Goal: Information Seeking & Learning: Check status

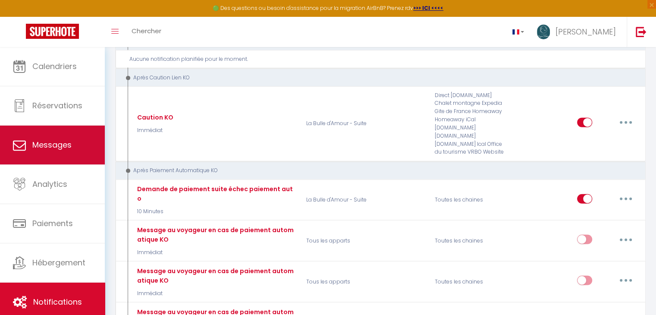
scroll to position [2012, 0]
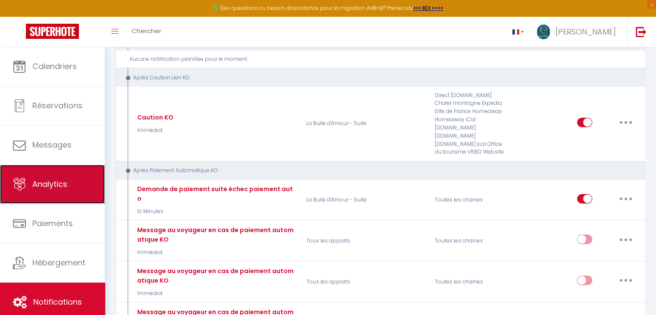
click at [44, 190] on link "Analytics" at bounding box center [52, 184] width 105 height 39
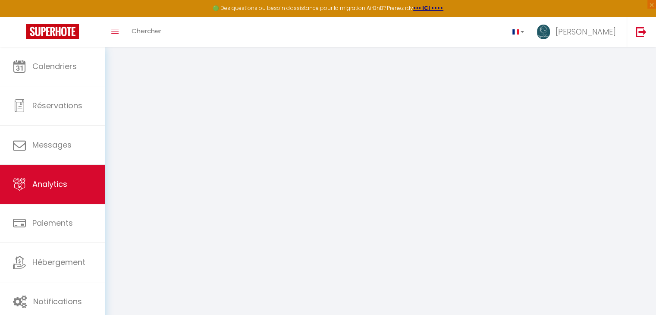
select select "2025"
select select "10"
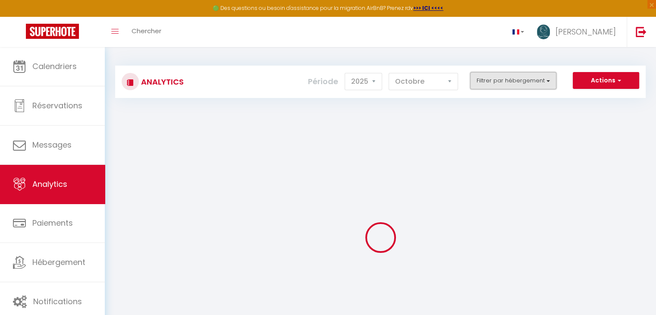
click at [504, 81] on button "Filtrer par hébergement" at bounding box center [513, 80] width 86 height 17
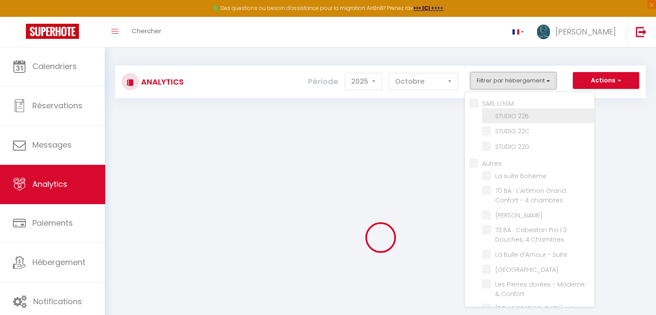
checkbox LGSM "false"
checkbox 22B "false"
checkbox 22C "false"
checkbox 22D "false"
checkbox input "false"
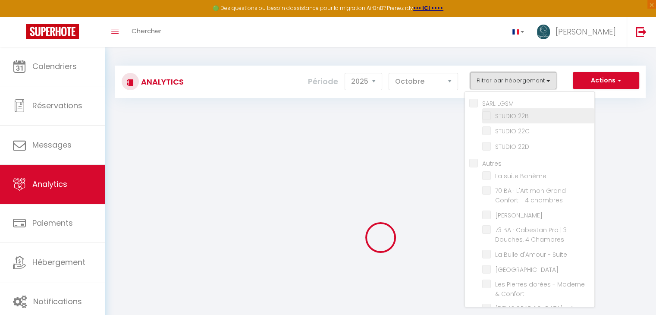
checkbox Bohème "false"
checkbox chambres "false"
checkbox Bonchamp "false"
checkbox Chambres "false"
checkbox Suite "false"
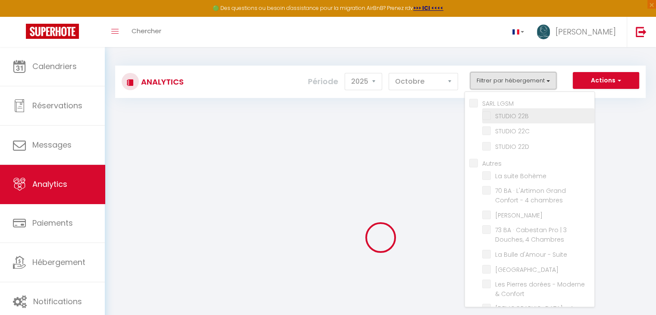
checkbox ville "false"
checkbox Confort "false"
checkbox personnes "false"
checkbox input "false"
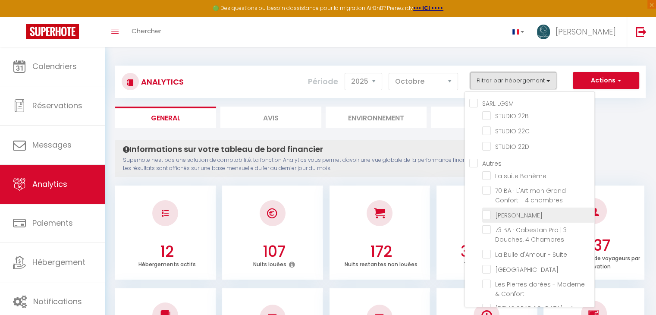
scroll to position [27, 0]
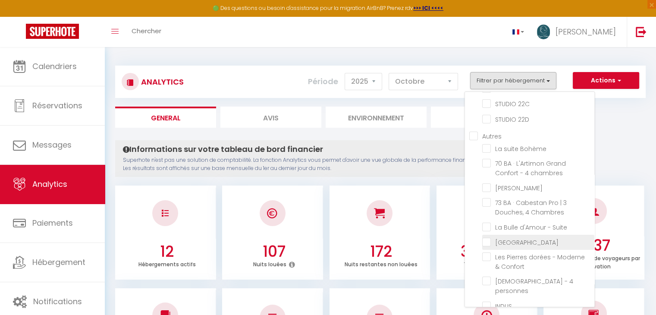
click at [485, 237] on ville "checkbox" at bounding box center [538, 241] width 112 height 9
checkbox ville "true"
checkbox 22B "false"
checkbox 22C "false"
checkbox 22D "false"
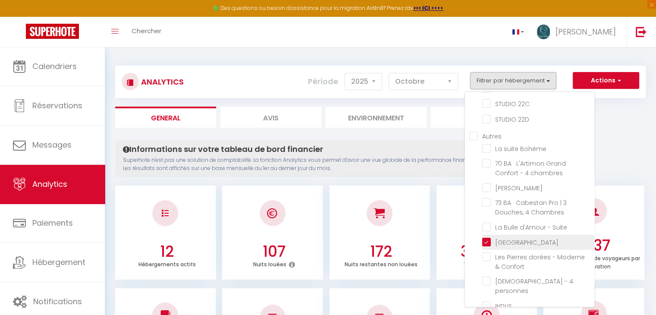
checkbox Bohème "false"
checkbox chambres "false"
checkbox Bonchamp "false"
checkbox Chambres "false"
checkbox Suite "false"
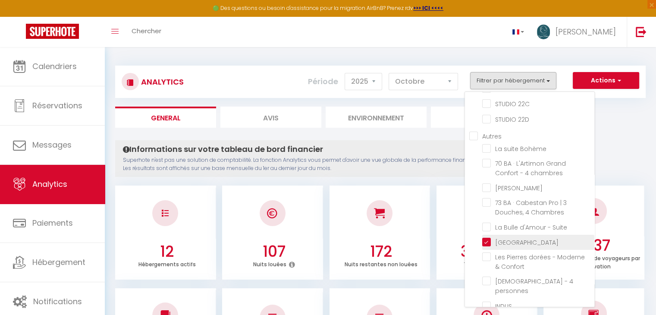
checkbox Confort "false"
checkbox personnes "false"
checkbox input "false"
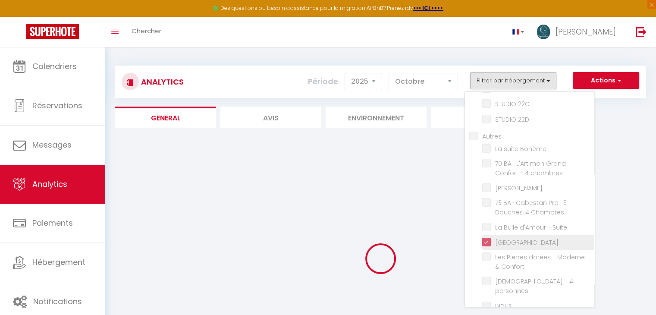
checkbox 22B "false"
checkbox 22C "false"
checkbox 22D "false"
checkbox Bohème "false"
checkbox chambres "false"
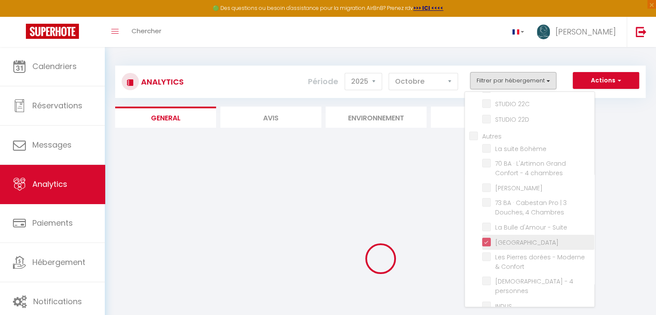
checkbox Bonchamp "false"
checkbox Chambres "false"
checkbox Suite "false"
checkbox Confort "false"
checkbox personnes "false"
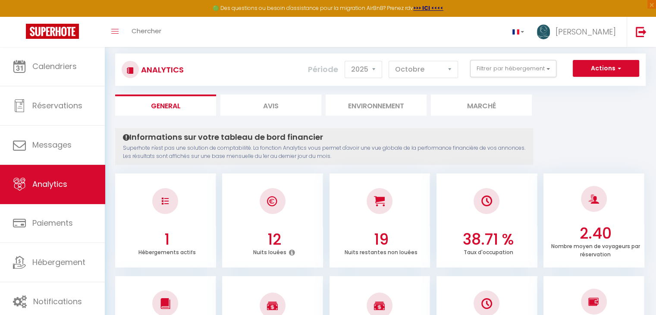
scroll to position [0, 0]
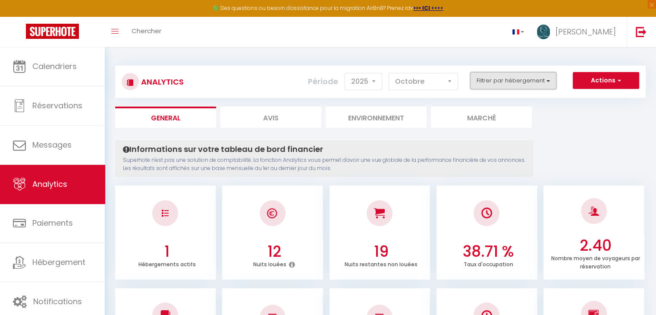
click at [493, 76] on button "Filtrer par hébergement" at bounding box center [513, 80] width 86 height 17
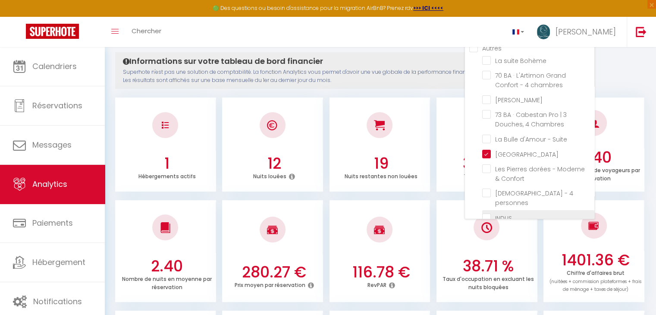
click at [487, 213] on input "checkbox" at bounding box center [538, 217] width 112 height 9
checkbox input "true"
checkbox 22B "false"
checkbox 22C "false"
checkbox 22D "false"
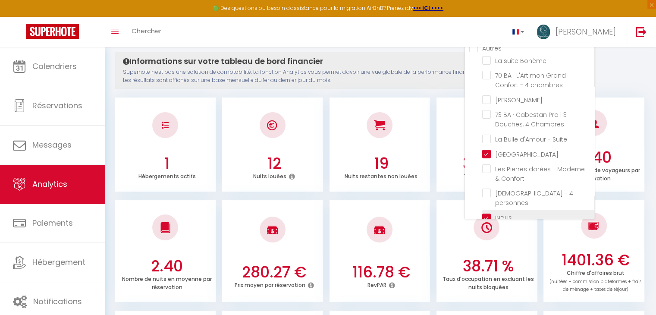
checkbox Bohème "false"
checkbox chambres "false"
checkbox Bonchamp "false"
checkbox Chambres "false"
checkbox Suite "false"
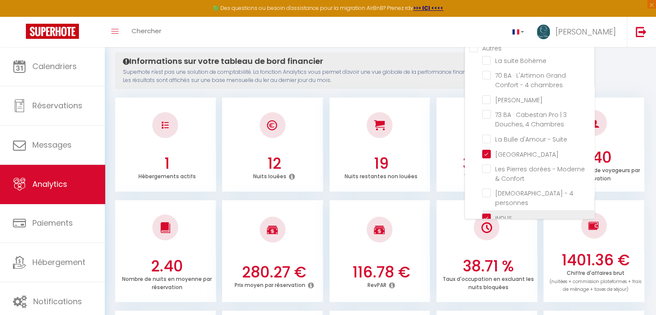
checkbox Confort "false"
checkbox personnes "false"
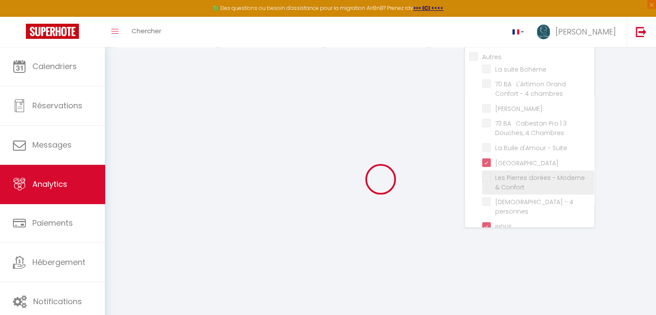
checkbox 22B "false"
checkbox 22C "false"
checkbox 22D "false"
checkbox Bohème "false"
checkbox chambres "false"
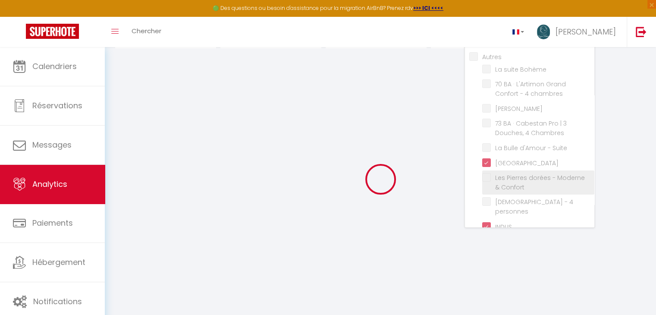
checkbox Bonchamp "false"
checkbox Chambres "false"
checkbox Suite "false"
checkbox Confort "false"
checkbox personnes "false"
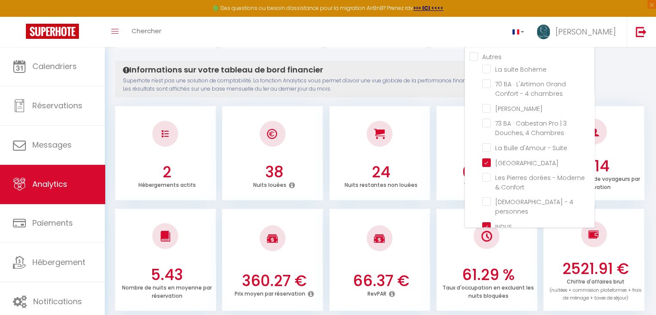
scroll to position [88, 0]
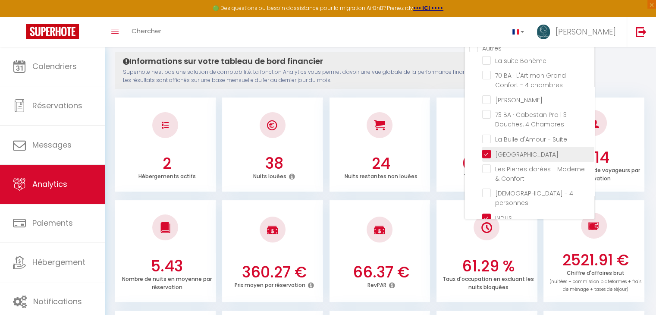
click at [487, 149] on ville "checkbox" at bounding box center [538, 153] width 112 height 9
checkbox ville "false"
checkbox 22B "false"
checkbox 22C "false"
checkbox 22D "false"
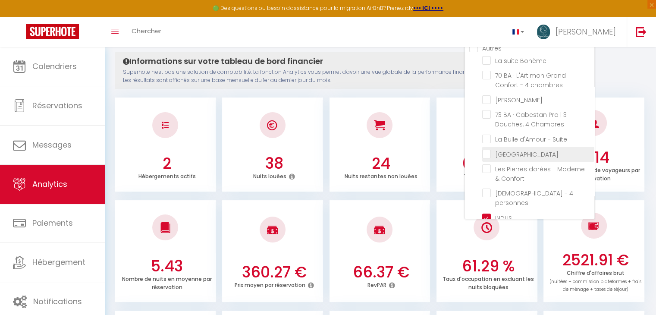
checkbox Bohème "false"
checkbox chambres "false"
checkbox Bonchamp "false"
checkbox Chambres "false"
checkbox Suite "false"
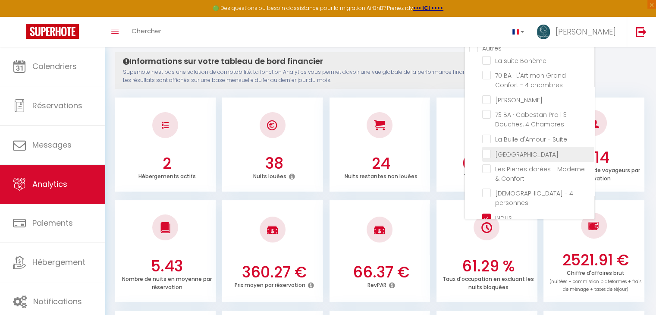
checkbox Confort "false"
checkbox personnes "false"
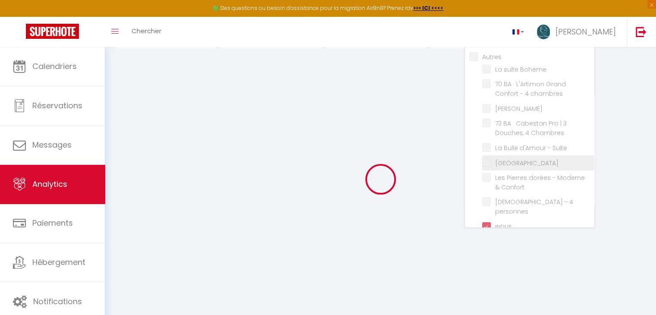
checkbox 22B "false"
checkbox 22C "false"
checkbox 22D "false"
checkbox Bohème "false"
checkbox chambres "false"
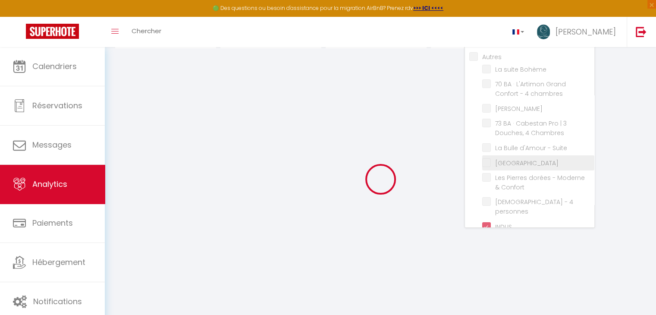
checkbox Bonchamp "false"
checkbox Chambres "false"
checkbox Suite "false"
checkbox Confort "false"
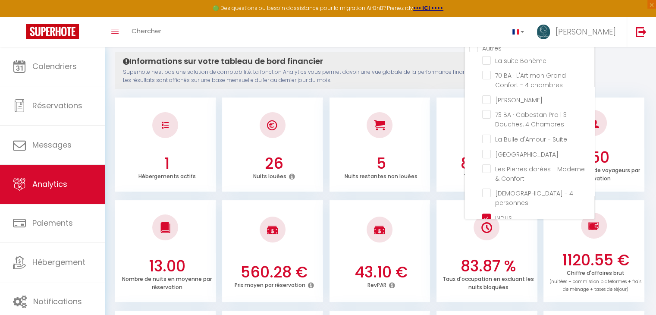
drag, startPoint x: 651, startPoint y: 140, endPoint x: 629, endPoint y: 81, distance: 62.6
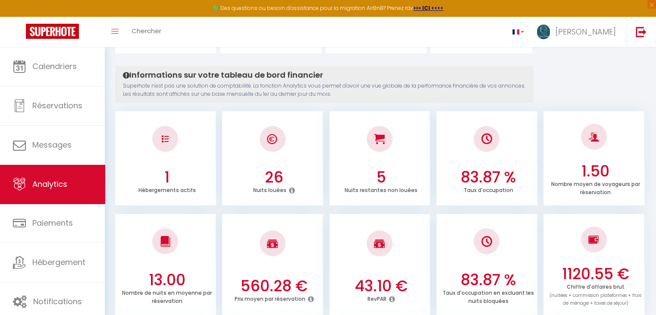
scroll to position [0, 0]
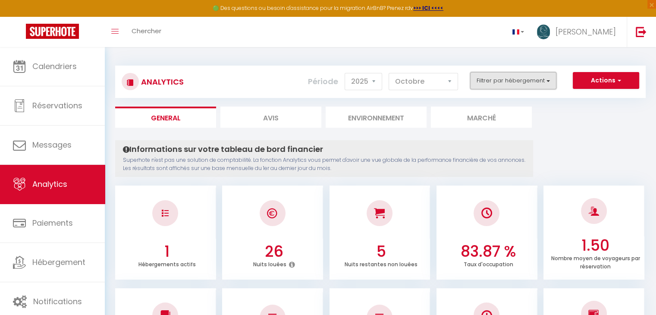
click at [538, 75] on button "Filtrer par hébergement" at bounding box center [513, 80] width 86 height 17
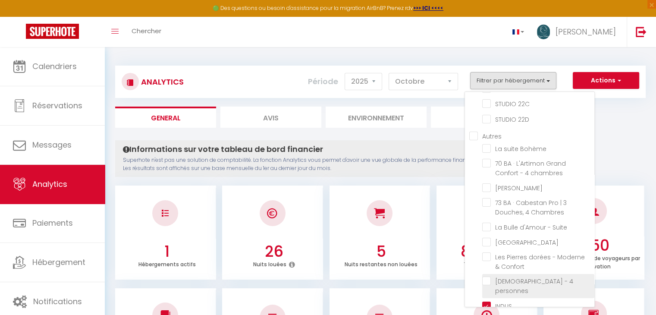
click at [489, 277] on personnes "checkbox" at bounding box center [538, 280] width 112 height 9
checkbox personnes "true"
checkbox 22B "false"
checkbox 22C "false"
checkbox 22D "false"
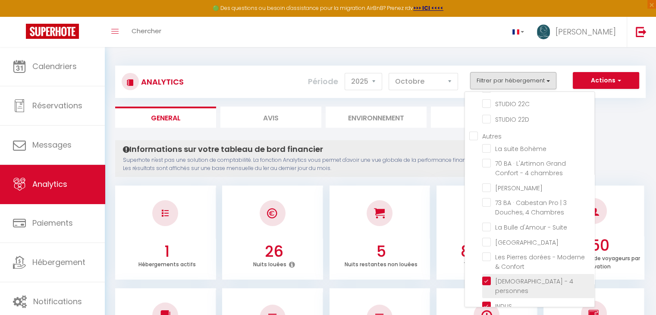
checkbox Bohème "false"
checkbox chambres "false"
checkbox Bonchamp "false"
checkbox Chambres "false"
checkbox Suite "false"
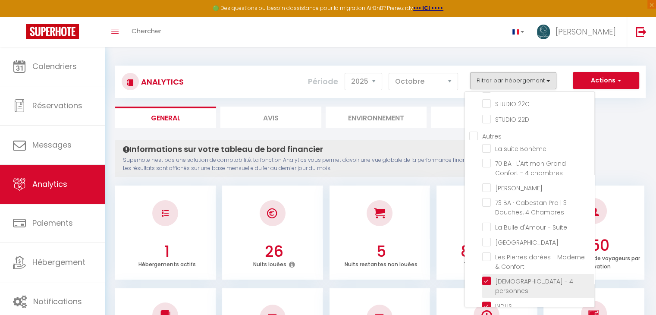
checkbox Confort "false"
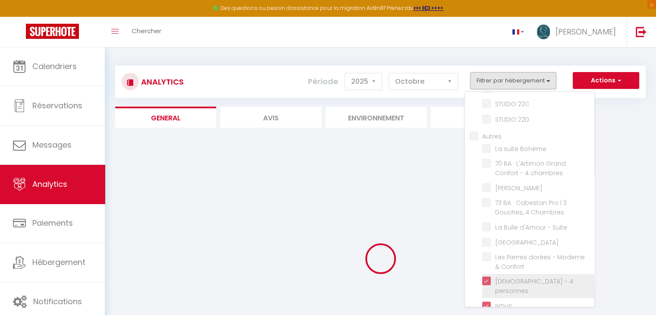
checkbox 22B "false"
checkbox 22C "false"
checkbox 22D "false"
checkbox Bohème "false"
checkbox chambres "false"
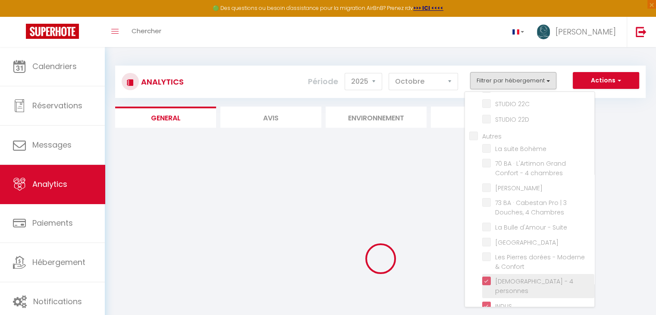
checkbox Bonchamp "false"
checkbox Chambres "false"
checkbox Suite "false"
checkbox Confort "false"
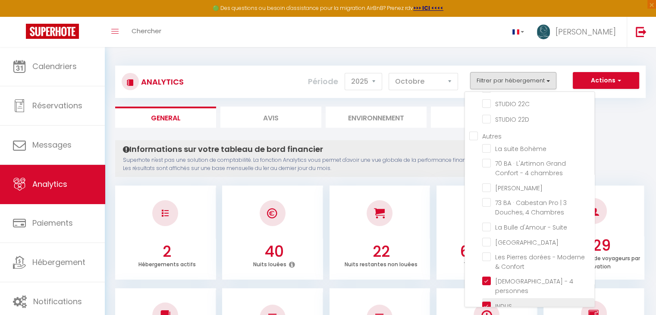
click at [486, 300] on input "checkbox" at bounding box center [538, 304] width 112 height 9
checkbox input "false"
checkbox 22B "false"
checkbox 22C "false"
checkbox 22D "false"
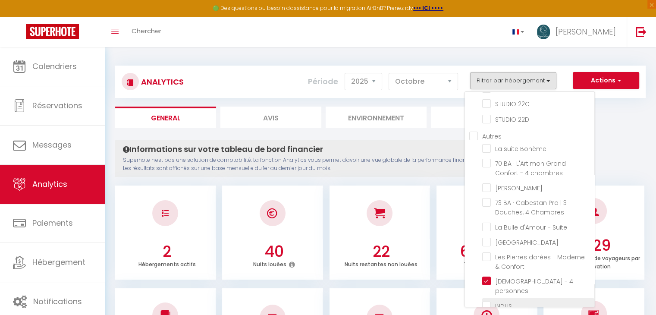
checkbox Bohème "false"
checkbox chambres "false"
checkbox Bonchamp "false"
checkbox Chambres "false"
checkbox Suite "false"
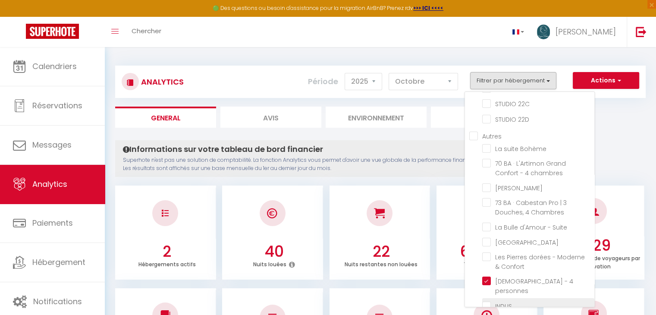
checkbox Confort "false"
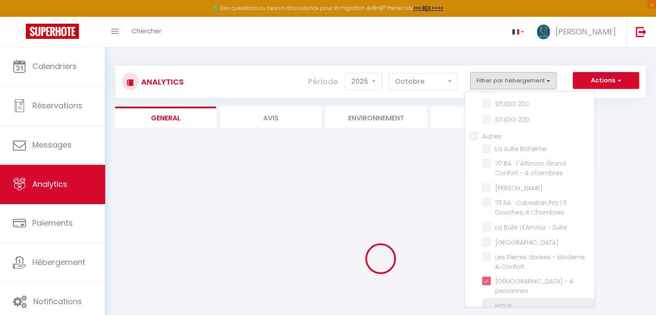
checkbox 22B "false"
checkbox 22C "false"
checkbox 22D "false"
checkbox Bohème "false"
checkbox chambres "false"
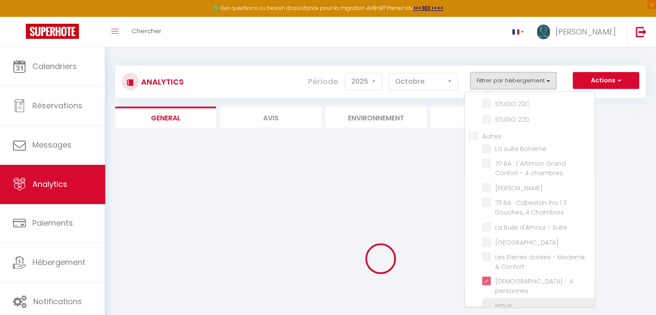
checkbox Bonchamp "false"
checkbox Chambres "false"
checkbox Suite "false"
checkbox Confort "false"
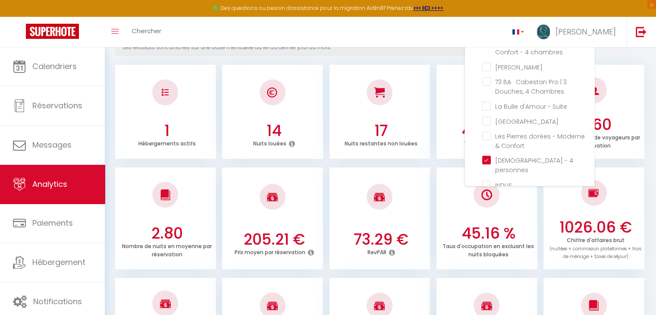
scroll to position [127, 0]
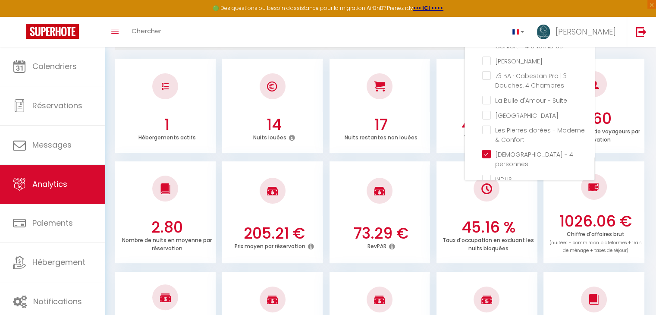
click at [645, 194] on ul "2.80 Nombre de nuits en moyenne par réservation 205.21 € Prix moyen par réserva…" at bounding box center [380, 211] width 530 height 104
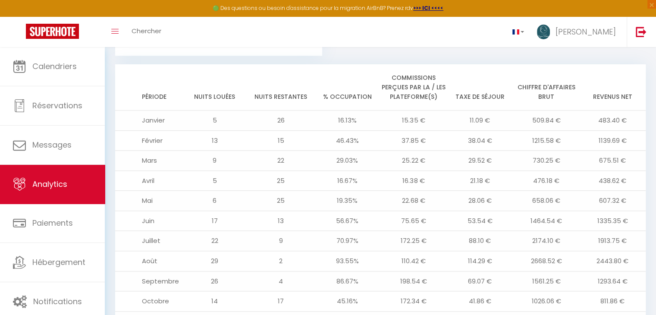
scroll to position [934, 0]
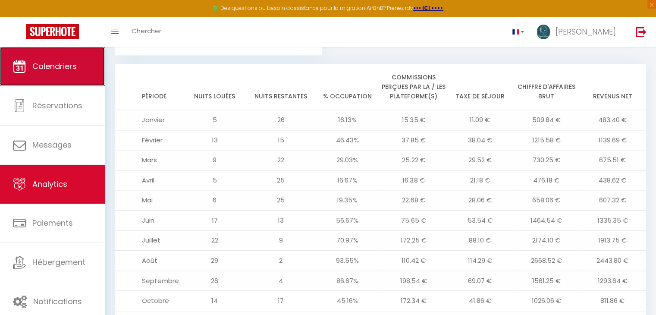
click at [73, 52] on link "Calendriers" at bounding box center [52, 66] width 105 height 39
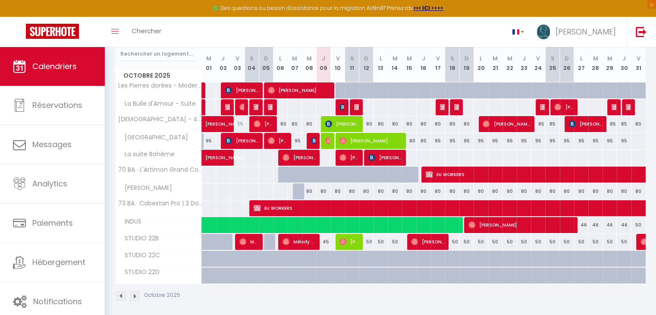
scroll to position [118, 0]
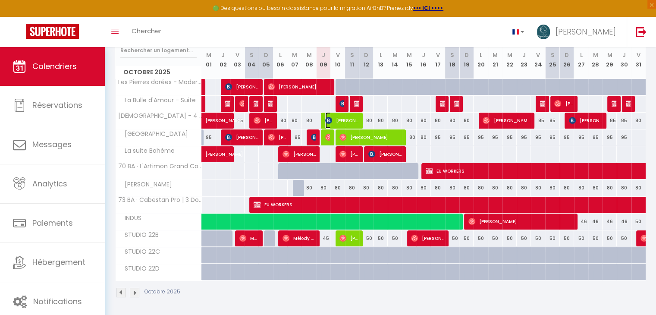
click at [331, 121] on img at bounding box center [328, 120] width 7 height 7
select select "OK"
select select "KO"
select select "0"
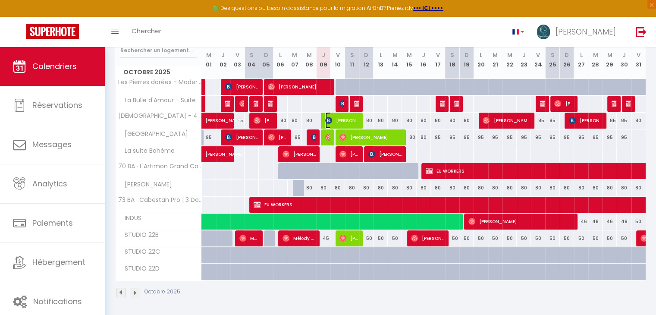
select select "1"
select select
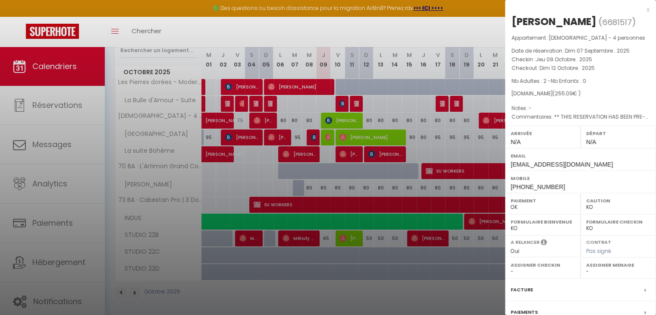
click at [641, 8] on div "x" at bounding box center [577, 9] width 144 height 10
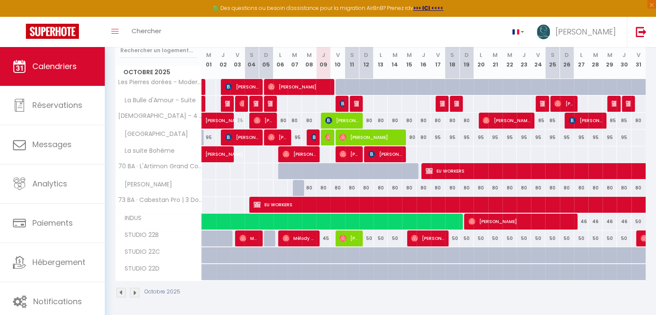
click at [324, 139] on div at bounding box center [328, 137] width 14 height 16
click at [328, 138] on img at bounding box center [328, 137] width 7 height 7
select select "OK"
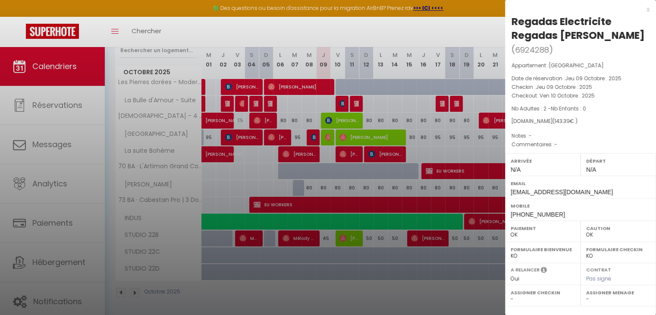
click at [638, 10] on div "x" at bounding box center [577, 9] width 144 height 10
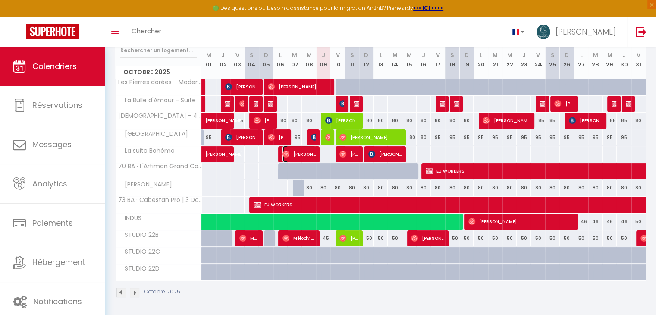
click at [310, 151] on span "[PERSON_NAME]" at bounding box center [298, 154] width 33 height 16
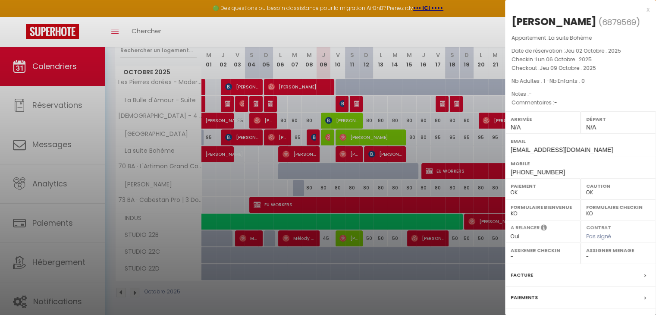
click at [640, 10] on div "x" at bounding box center [577, 9] width 144 height 10
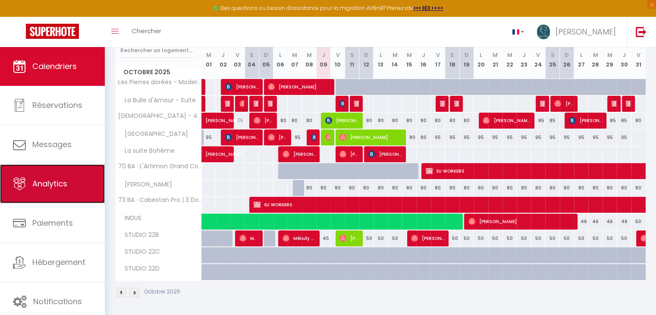
click at [52, 175] on link "Analytics" at bounding box center [52, 183] width 105 height 39
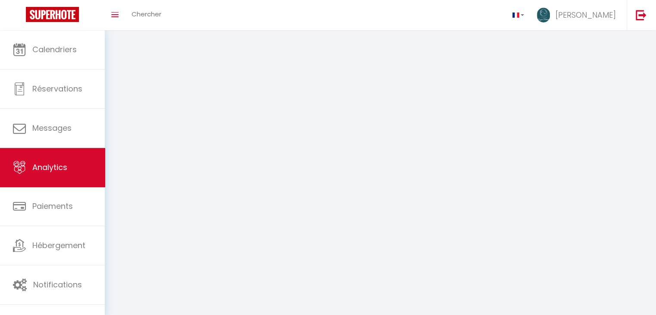
select select "2025"
select select "10"
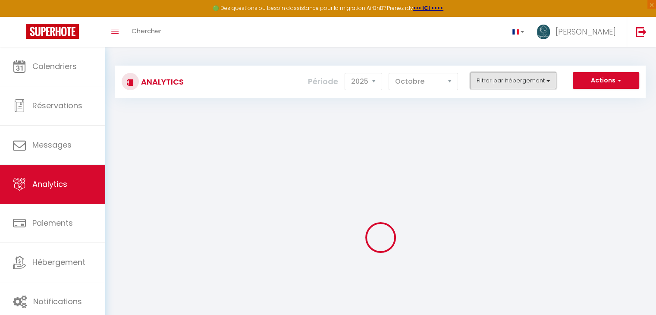
click at [520, 81] on button "Filtrer par hébergement" at bounding box center [513, 80] width 86 height 17
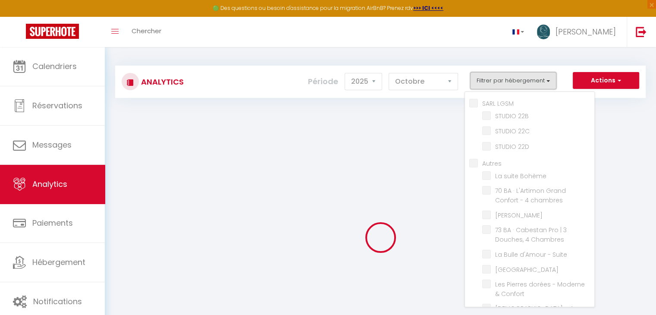
click at [520, 81] on button "Filtrer par hébergement" at bounding box center [513, 80] width 86 height 17
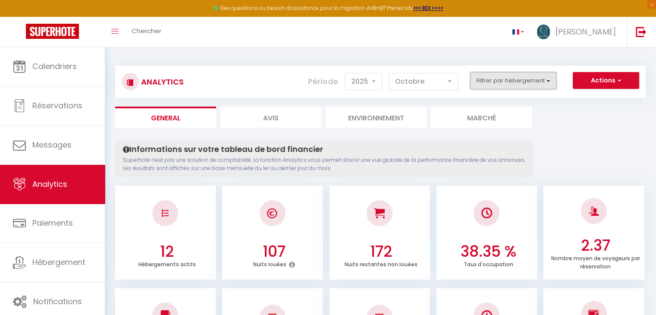
click at [520, 81] on button "Filtrer par hébergement" at bounding box center [513, 80] width 86 height 17
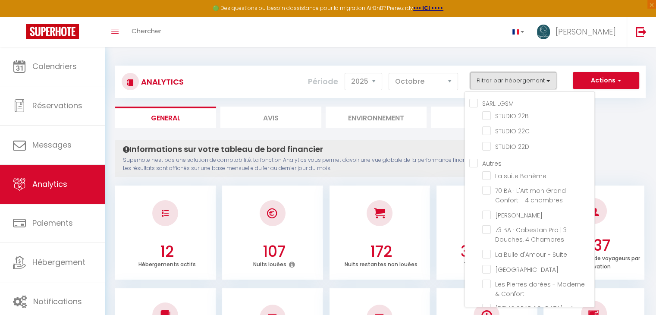
scroll to position [27, 0]
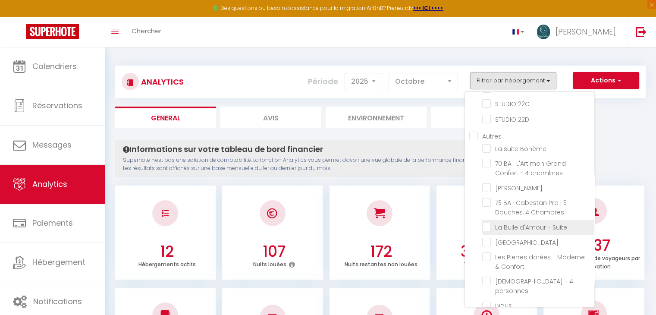
click at [488, 222] on Suite "checkbox" at bounding box center [538, 226] width 112 height 9
checkbox Suite "true"
checkbox 22B "false"
checkbox 22C "false"
checkbox 22D "false"
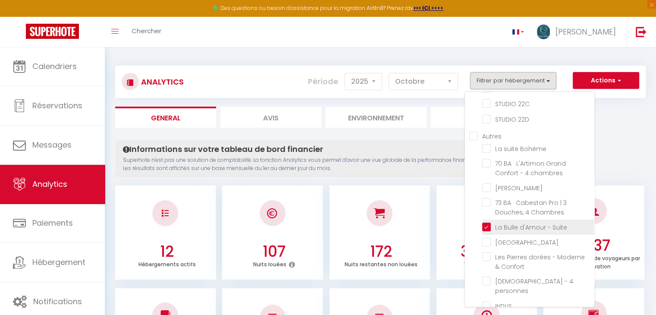
checkbox Bohème "false"
checkbox chambres "false"
checkbox Bonchamp "false"
checkbox Chambres "false"
checkbox ville "false"
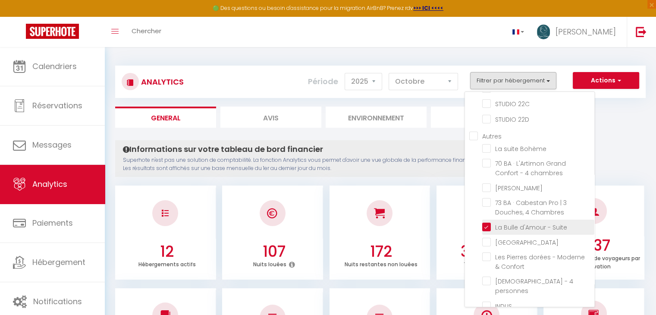
checkbox Confort "false"
checkbox personnes "false"
checkbox input "false"
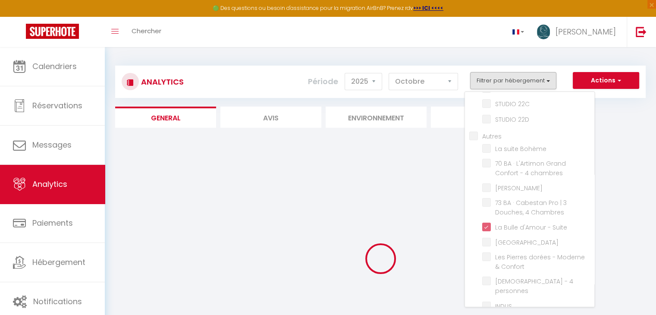
checkbox 22B "false"
checkbox 22C "false"
checkbox 22D "false"
checkbox Bohème "false"
checkbox chambres "false"
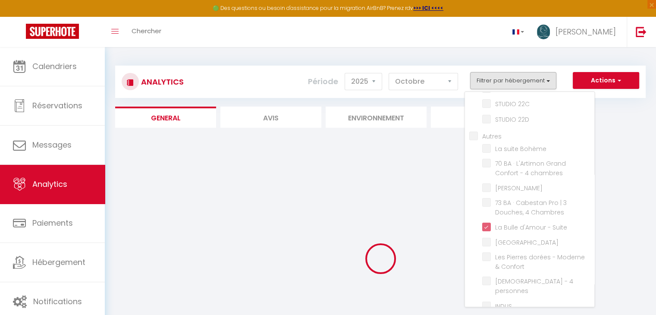
checkbox Bonchamp "false"
checkbox Chambres "false"
checkbox ville "false"
checkbox Confort "false"
checkbox personnes "false"
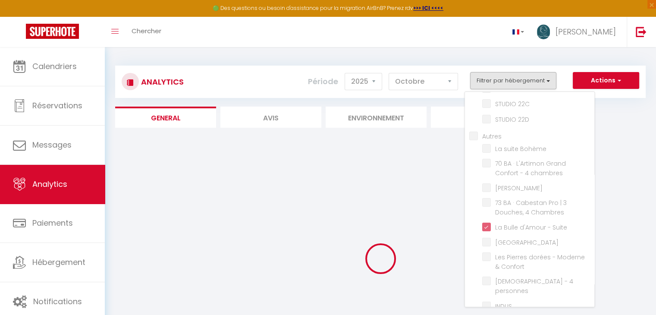
checkbox input "false"
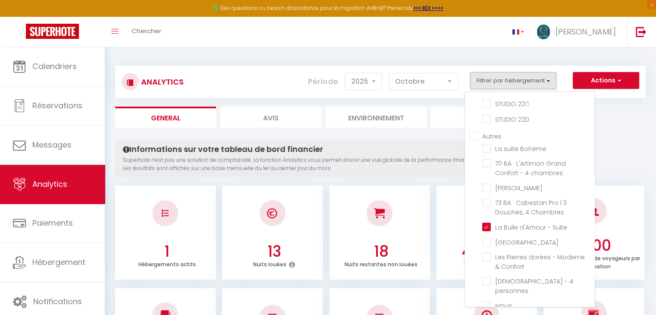
click at [630, 113] on ul "General Avis Environnement Marché" at bounding box center [380, 116] width 530 height 21
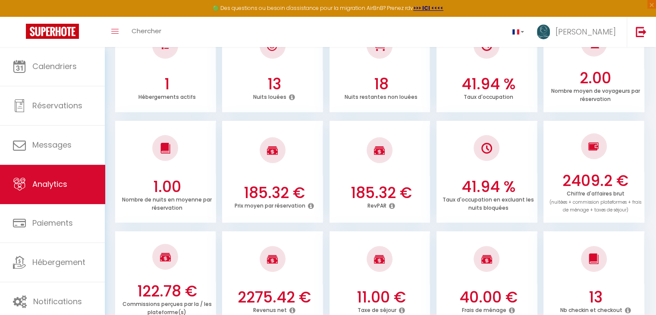
scroll to position [0, 0]
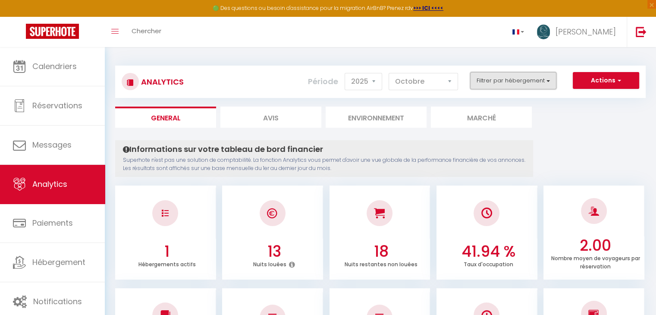
click at [525, 84] on button "Filtrer par hébergement" at bounding box center [513, 80] width 86 height 17
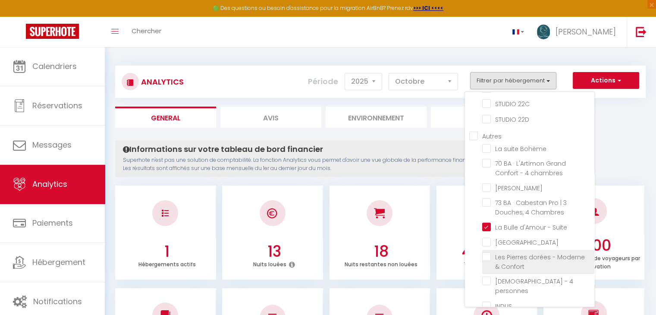
click at [483, 252] on Confort "checkbox" at bounding box center [538, 256] width 112 height 9
checkbox Confort "true"
checkbox 22B "false"
checkbox 22C "false"
checkbox 22D "false"
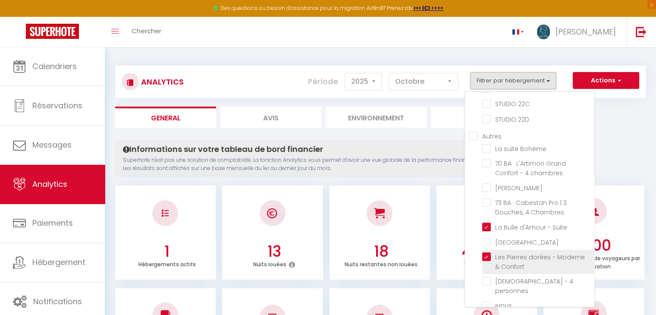
checkbox Bohème "false"
checkbox chambres "false"
checkbox Bonchamp "false"
checkbox Chambres "false"
checkbox ville "false"
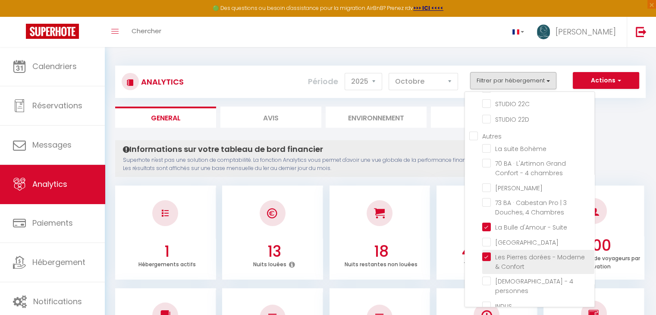
checkbox personnes "false"
checkbox input "false"
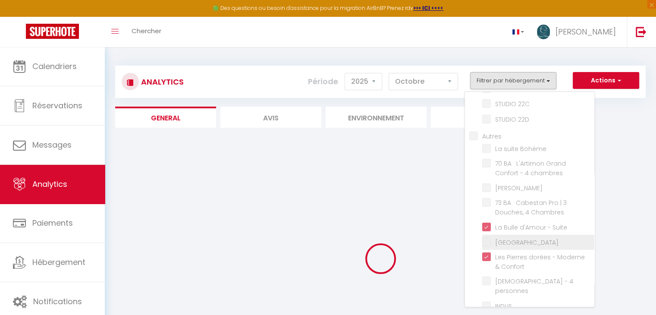
checkbox 22B "false"
checkbox 22C "false"
checkbox 22D "false"
checkbox Bohème "false"
checkbox chambres "false"
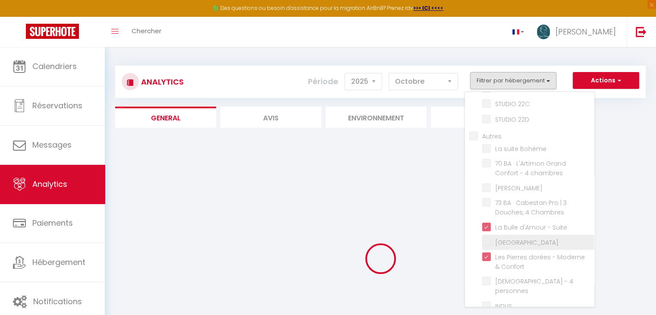
checkbox Bonchamp "false"
checkbox Chambres "false"
checkbox ville "false"
checkbox personnes "false"
checkbox input "false"
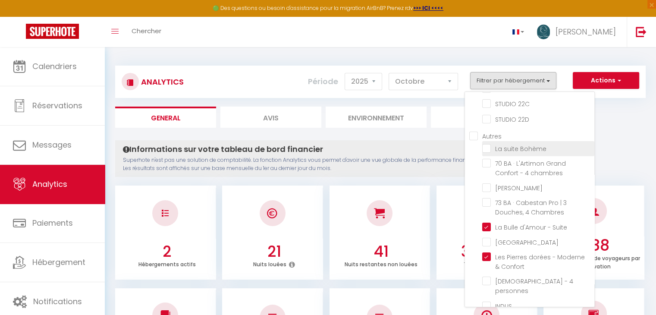
click at [488, 147] on Bohème "checkbox" at bounding box center [538, 148] width 112 height 9
checkbox Bohème "true"
checkbox 22B "false"
checkbox 22C "false"
checkbox 22D "false"
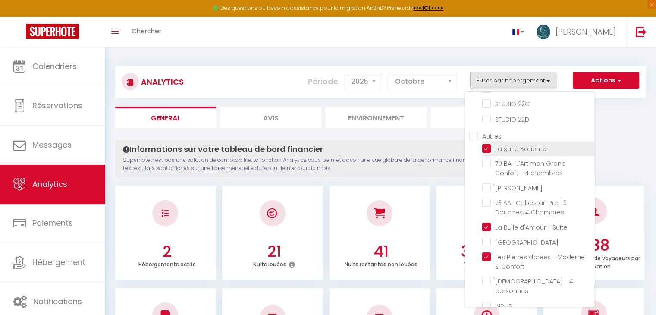
checkbox chambres "false"
checkbox Bonchamp "false"
checkbox Chambres "false"
checkbox ville "false"
checkbox personnes "false"
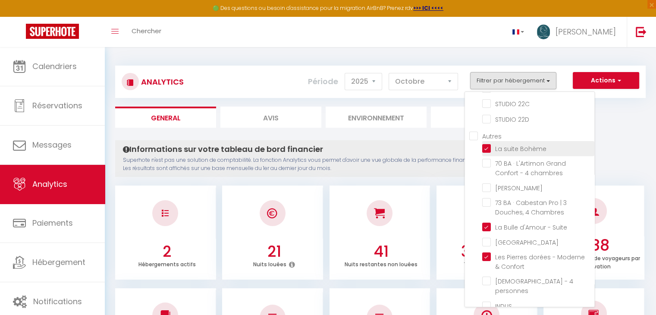
checkbox input "false"
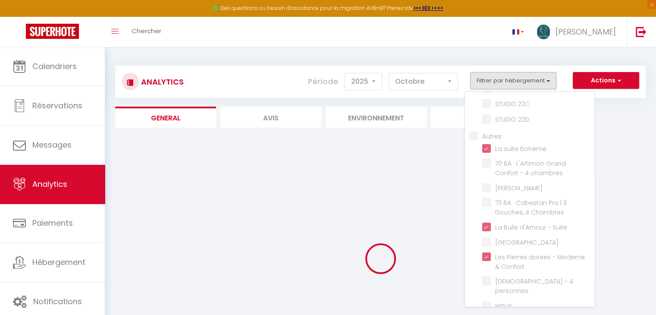
checkbox 22B "false"
checkbox 22C "false"
checkbox 22D "false"
checkbox chambres "false"
checkbox Bonchamp "false"
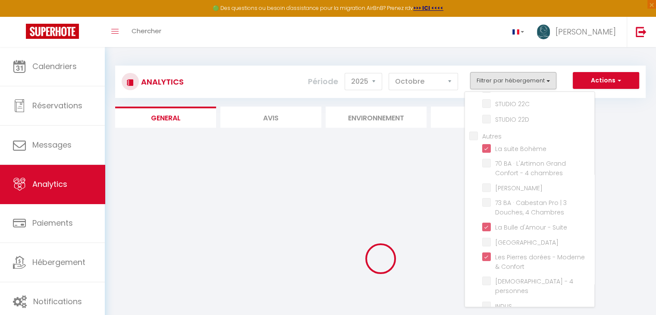
checkbox Chambres "false"
checkbox ville "false"
checkbox personnes "false"
checkbox input "false"
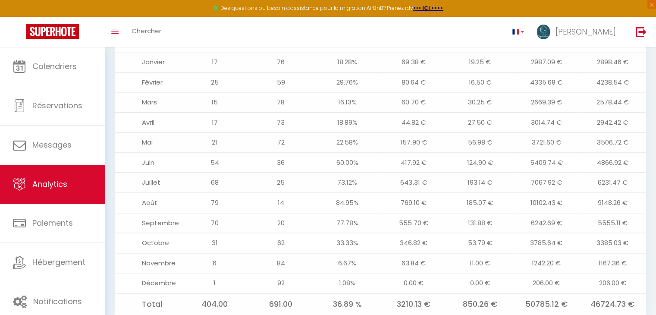
scroll to position [1052, 0]
